Goal: Transaction & Acquisition: Purchase product/service

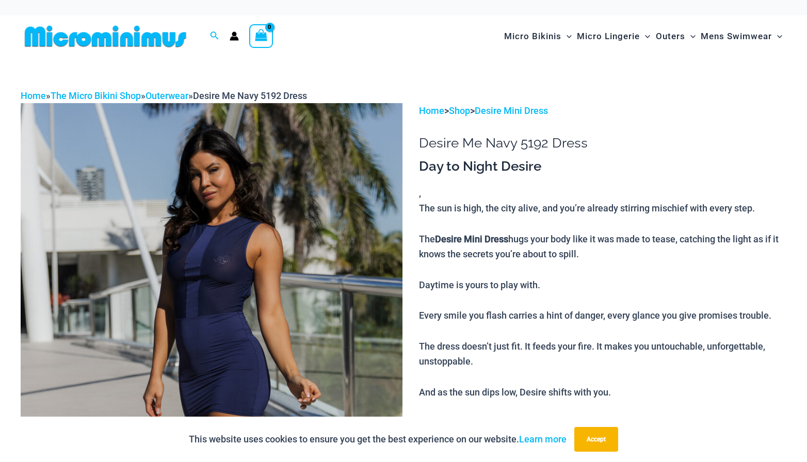
click at [677, 273] on p "The sun is high, the city alive, and you’re already stirring mischief with ever…" at bounding box center [602, 377] width 367 height 352
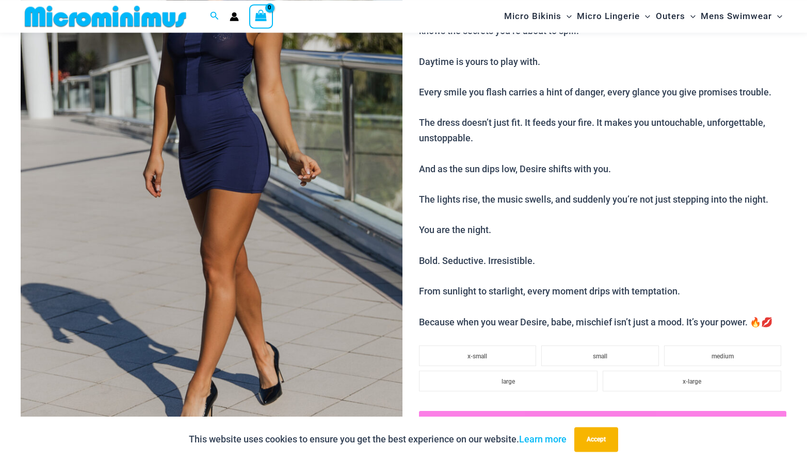
scroll to position [255, 0]
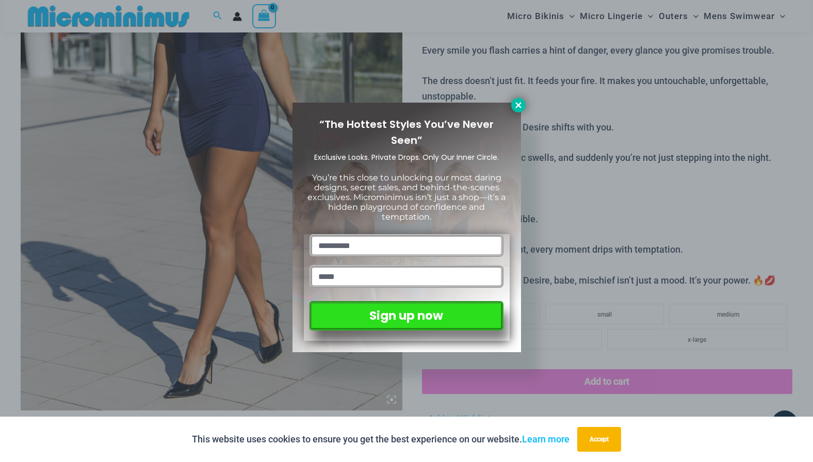
click at [512, 102] on button at bounding box center [518, 105] width 14 height 14
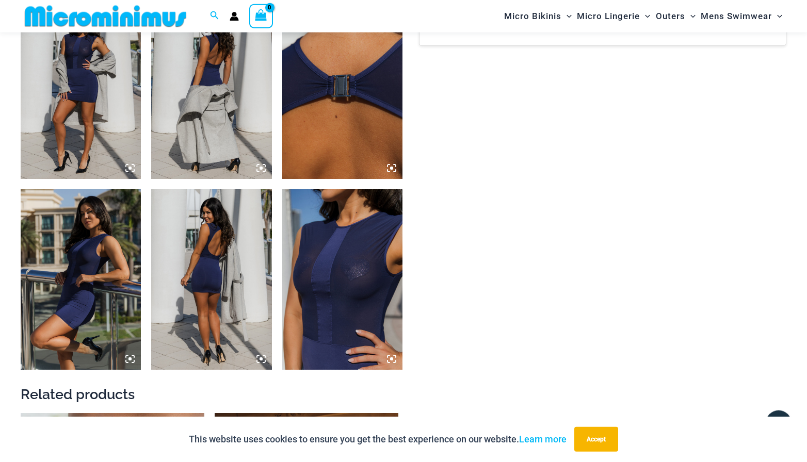
scroll to position [886, 0]
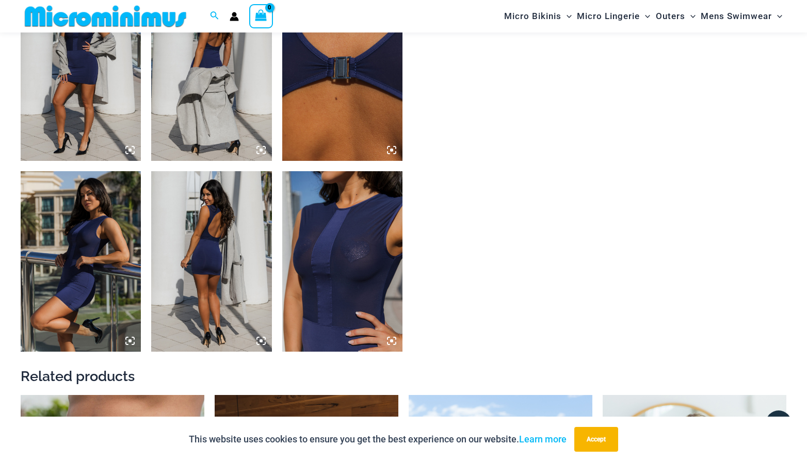
click at [361, 264] on img at bounding box center [342, 261] width 120 height 181
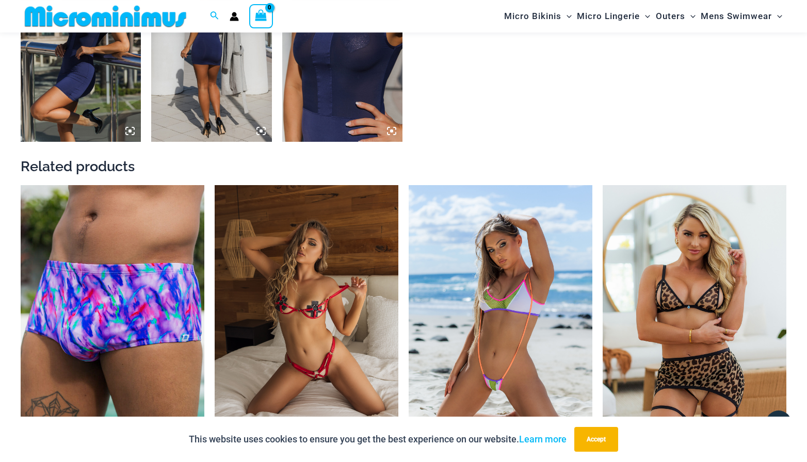
scroll to position [1097, 0]
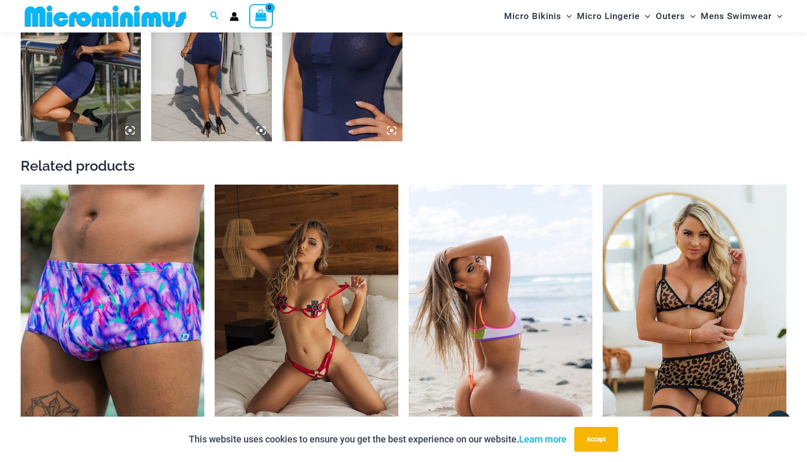
click at [520, 223] on img at bounding box center [501, 322] width 184 height 275
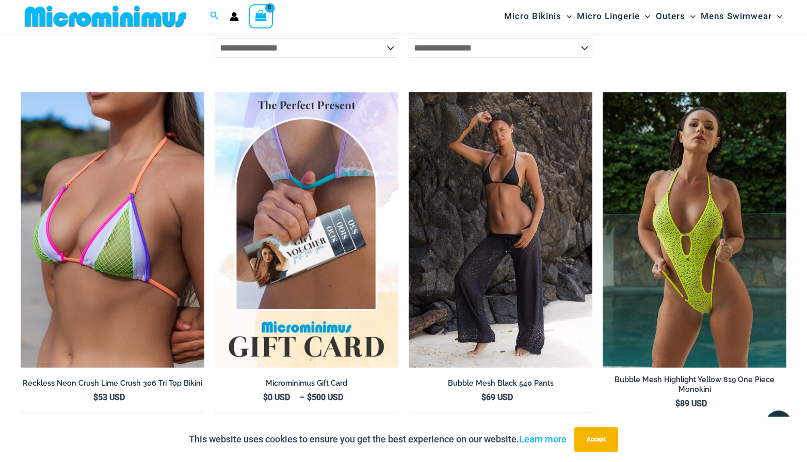
scroll to position [1939, 0]
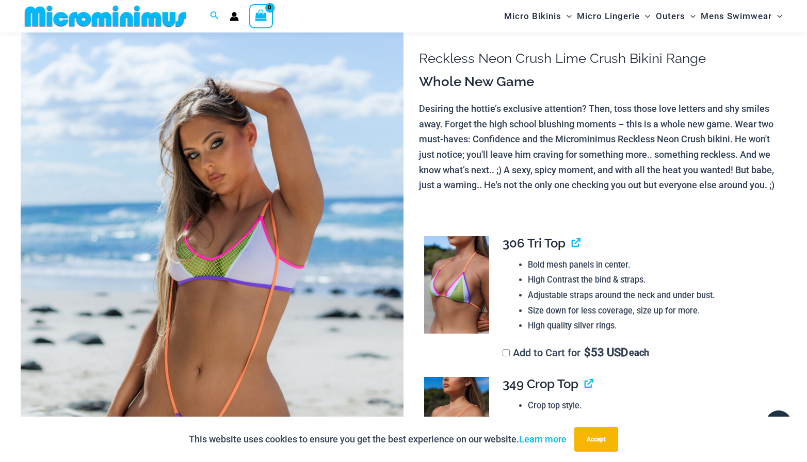
scroll to position [98, 0]
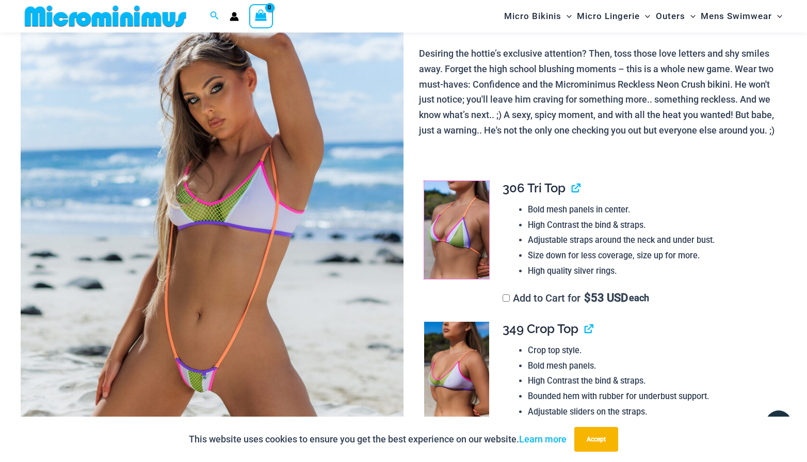
click at [474, 203] on img at bounding box center [456, 230] width 65 height 98
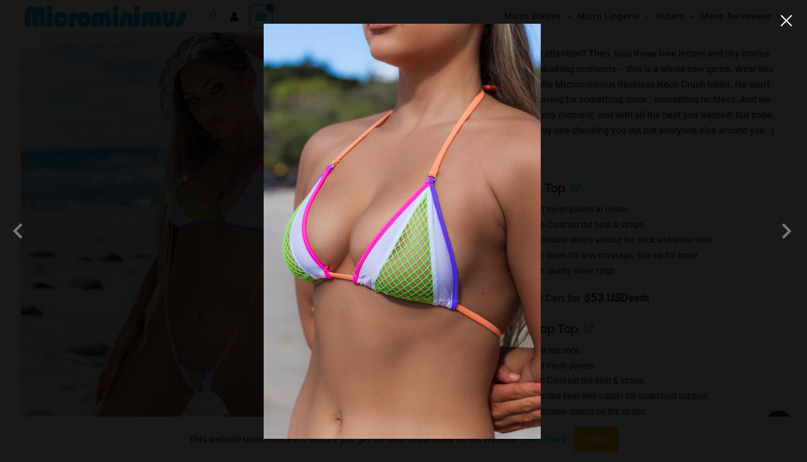
click at [779, 24] on button "Close" at bounding box center [785, 20] width 15 height 15
